Goal: Check status: Check status

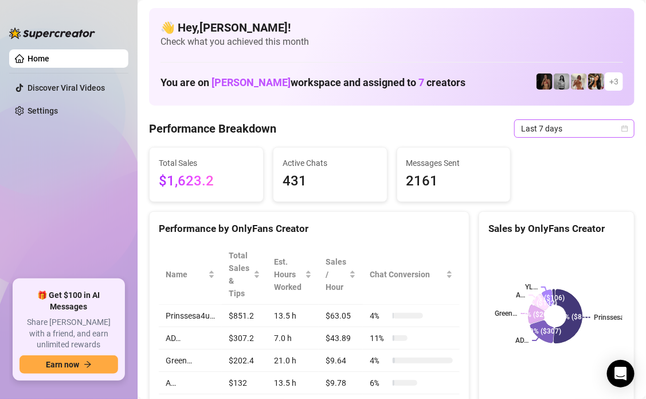
click at [611, 135] on span "Last 7 days" at bounding box center [574, 128] width 107 height 17
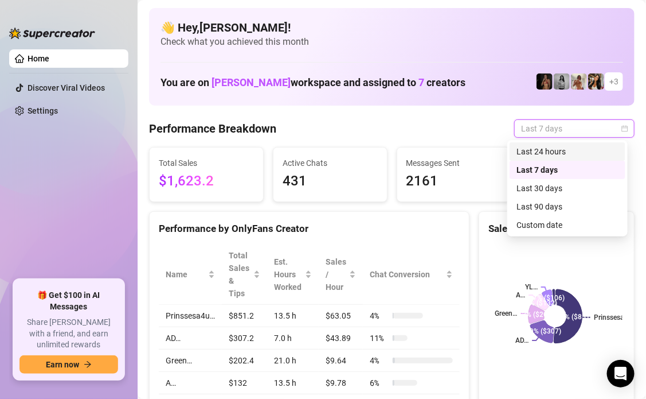
click at [587, 148] on div "Last 24 hours" at bounding box center [568, 151] width 102 height 13
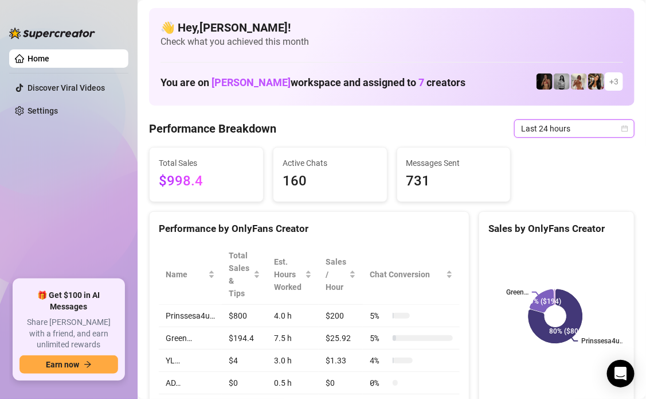
click at [622, 128] on icon "calendar" at bounding box center [625, 128] width 7 height 7
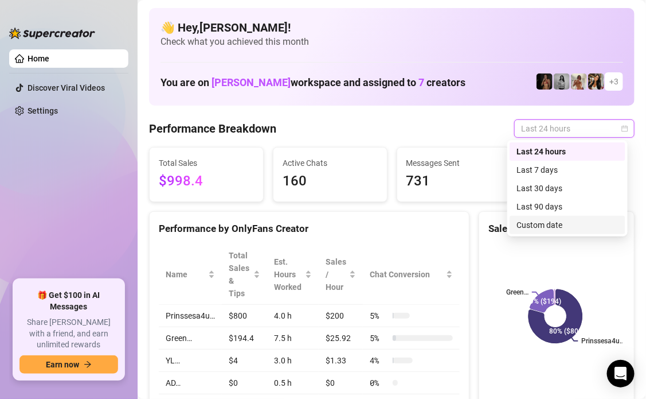
click at [530, 224] on div "Custom date" at bounding box center [568, 224] width 102 height 13
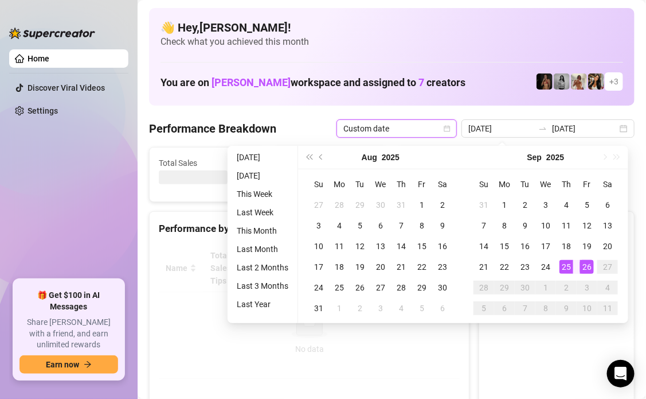
type input "[DATE]"
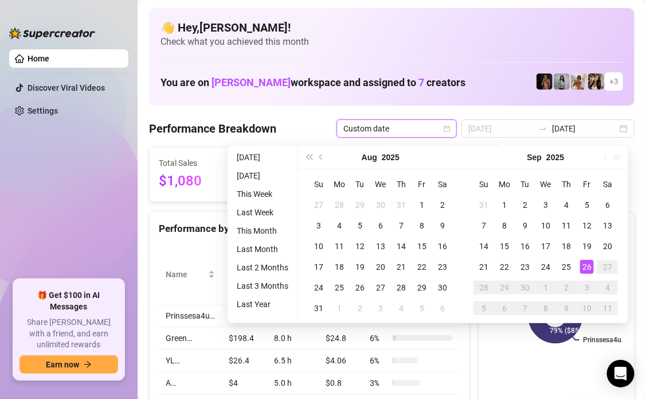
click at [587, 264] on div "26" at bounding box center [587, 267] width 14 height 14
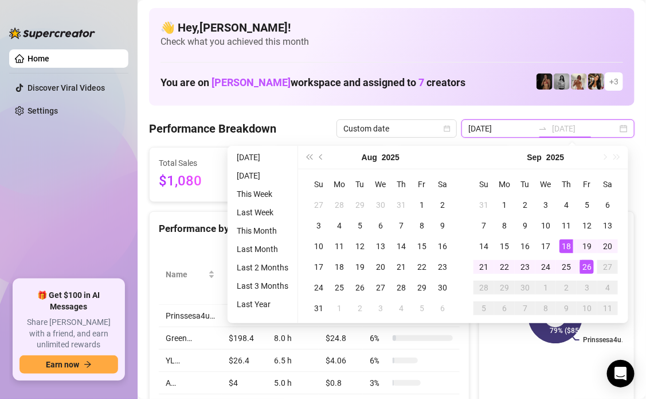
type input "[DATE]"
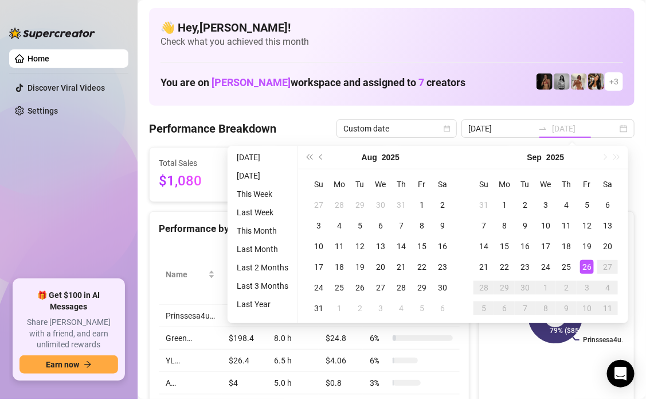
click at [584, 265] on div "26" at bounding box center [587, 267] width 14 height 14
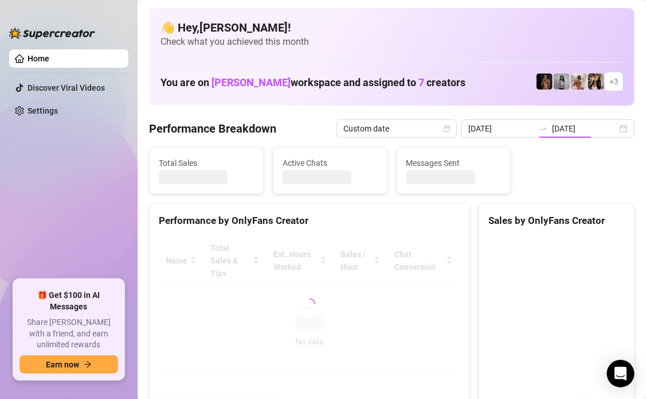
type input "[DATE]"
